Goal: Check status: Check status

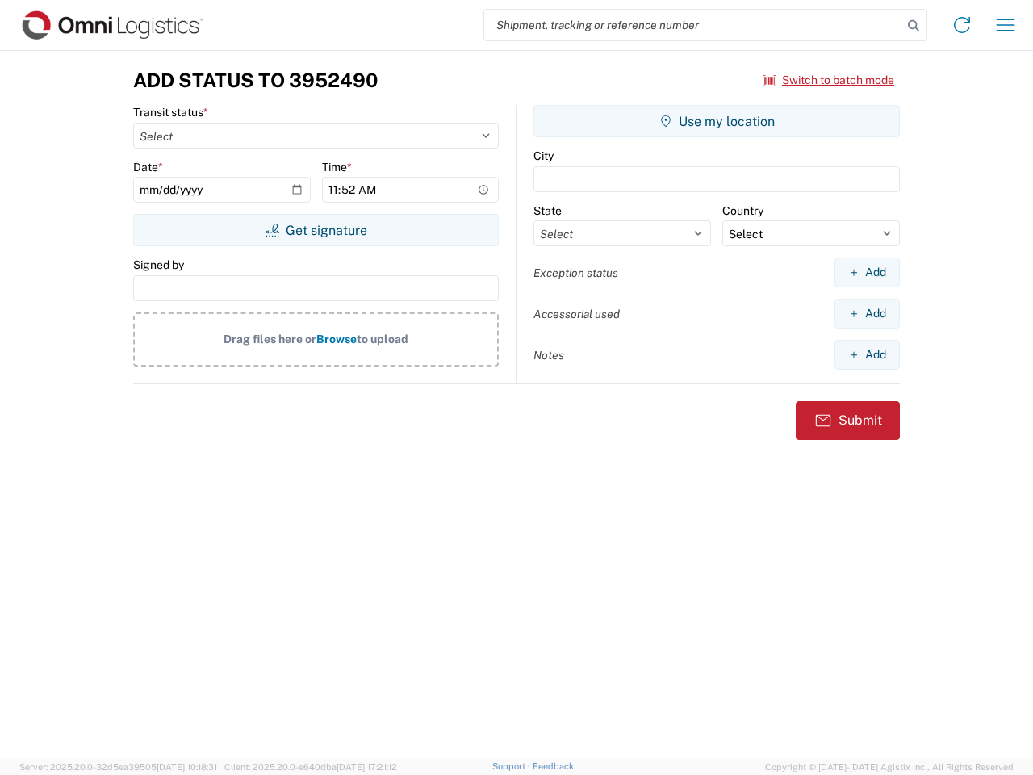
click at [693, 25] on input "search" at bounding box center [693, 25] width 418 height 31
click at [914, 26] on icon at bounding box center [914, 26] width 23 height 23
click at [962, 25] on icon at bounding box center [962, 25] width 26 height 26
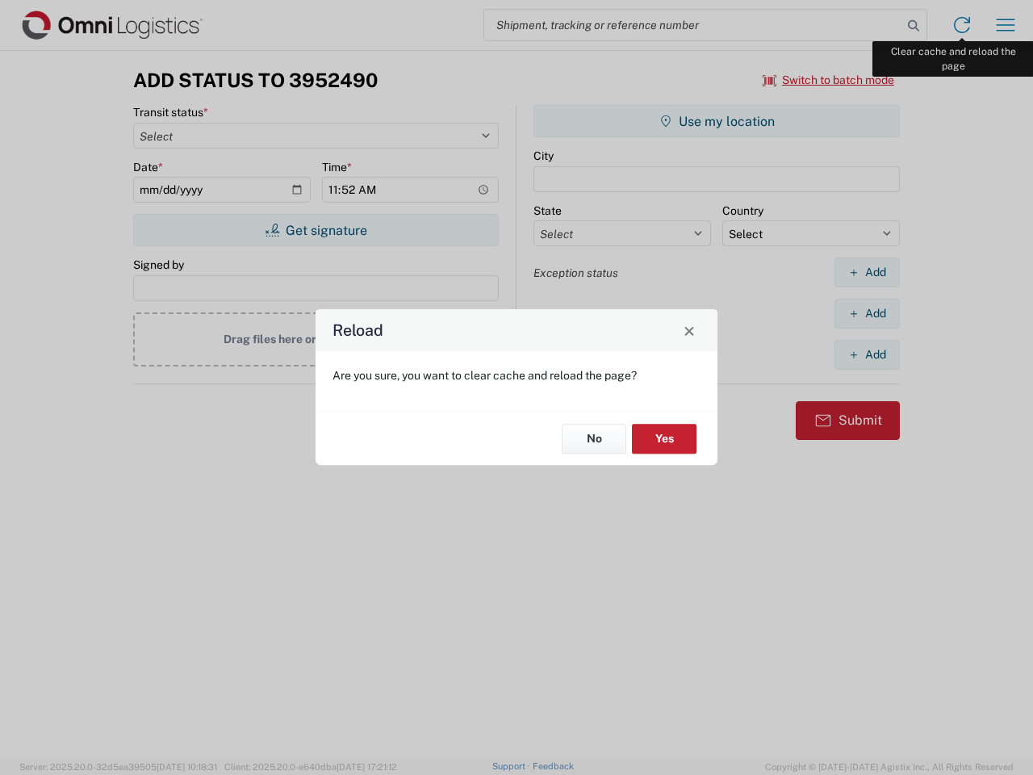
click at [1006, 25] on div "Reload Are you sure, you want to clear cache and reload the page? No Yes" at bounding box center [516, 387] width 1033 height 775
click at [829, 80] on div "Reload Are you sure, you want to clear cache and reload the page? No Yes" at bounding box center [516, 387] width 1033 height 775
click at [316, 230] on div "Reload Are you sure, you want to clear cache and reload the page? No Yes" at bounding box center [516, 387] width 1033 height 775
click at [717, 121] on div "Reload Are you sure, you want to clear cache and reload the page? No Yes" at bounding box center [516, 387] width 1033 height 775
click at [867, 272] on div "Reload Are you sure, you want to clear cache and reload the page? No Yes" at bounding box center [516, 387] width 1033 height 775
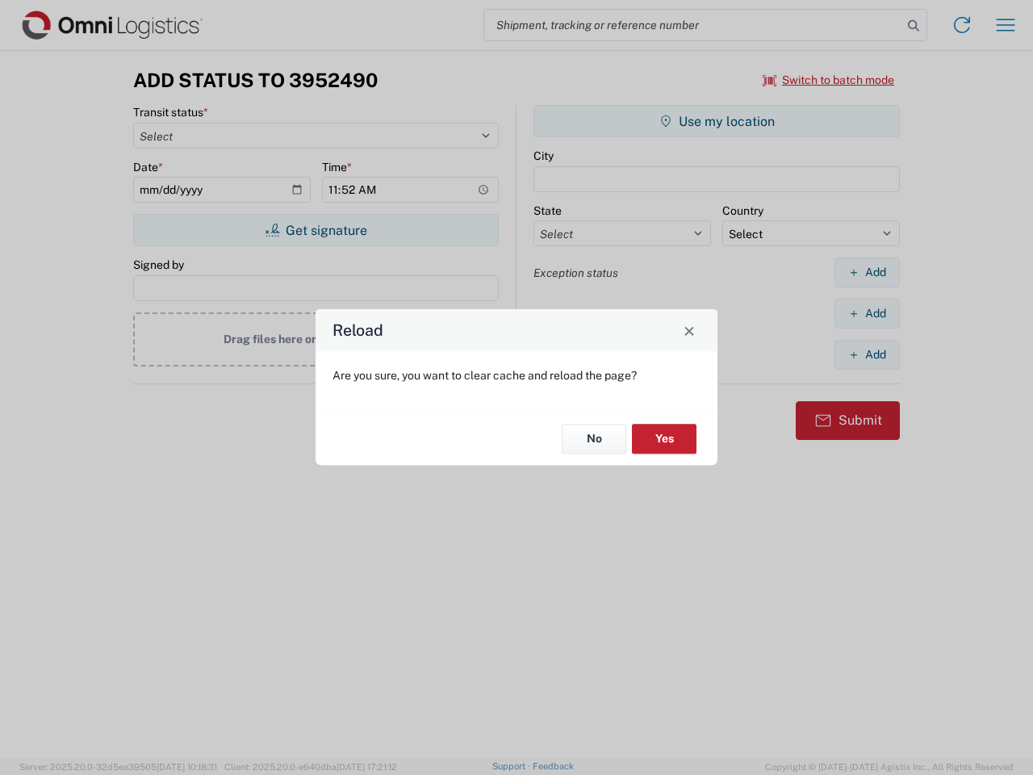
click at [867, 313] on div "Reload Are you sure, you want to clear cache and reload the page? No Yes" at bounding box center [516, 387] width 1033 height 775
click at [867, 354] on div "Reload Are you sure, you want to clear cache and reload the page? No Yes" at bounding box center [516, 387] width 1033 height 775
